Goal: Check status: Check status

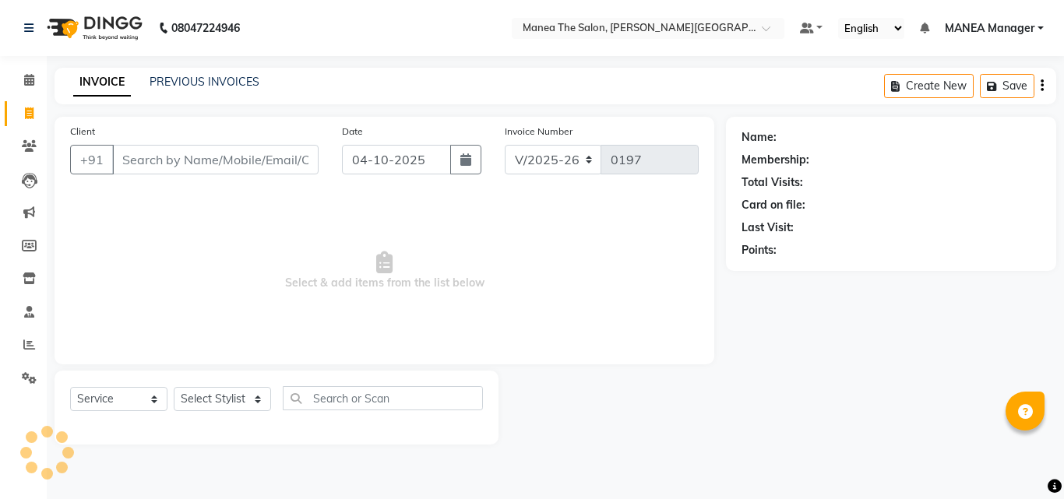
select select "8903"
select select "service"
click at [207, 86] on link "PREVIOUS INVOICES" at bounding box center [205, 82] width 110 height 14
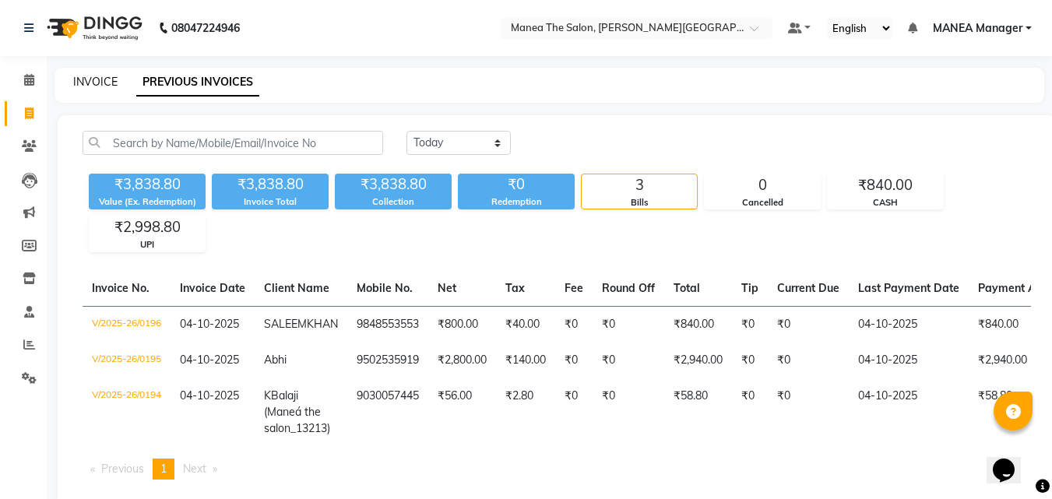
click at [95, 78] on link "INVOICE" at bounding box center [95, 82] width 44 height 14
select select "service"
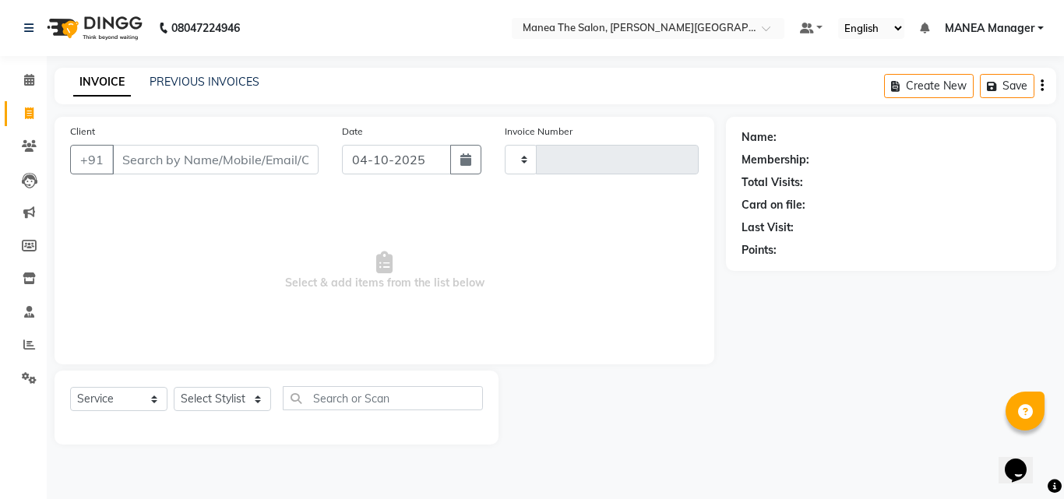
type input "0197"
select select "8903"
